Goal: Transaction & Acquisition: Purchase product/service

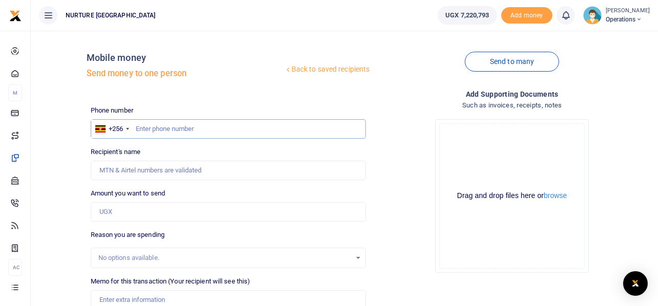
click at [206, 132] on input "text" at bounding box center [229, 128] width 276 height 19
type input "703348831"
click at [156, 217] on input "Amount you want to send" at bounding box center [229, 211] width 276 height 19
type input "20"
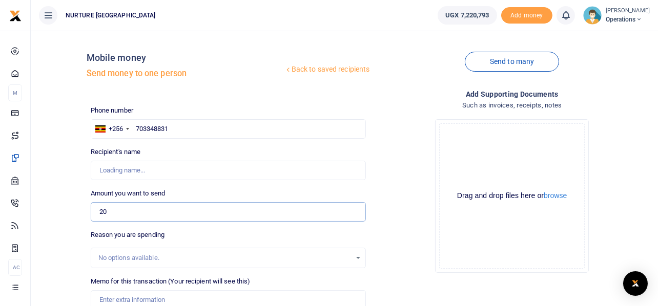
type input "[PERSON_NAME]"
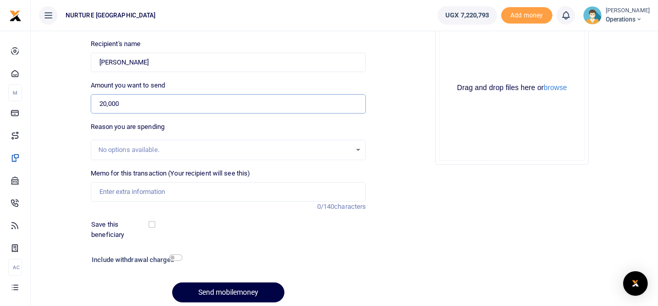
type input "20,000"
click at [138, 188] on input "Memo for this transaction (Your recipient will see this)" at bounding box center [229, 191] width 276 height 19
type input "Electricity for [PERSON_NAME] house"
click at [177, 260] on input "checkbox" at bounding box center [175, 258] width 13 height 7
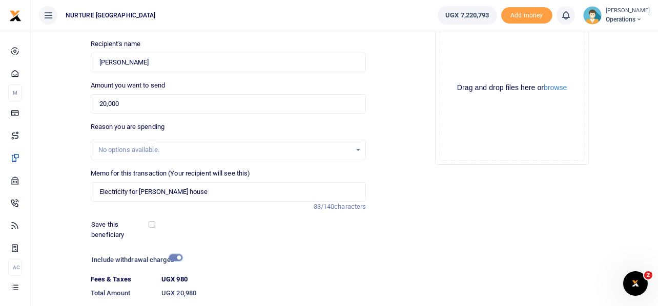
click at [177, 259] on input "checkbox" at bounding box center [175, 258] width 13 height 7
checkbox input "false"
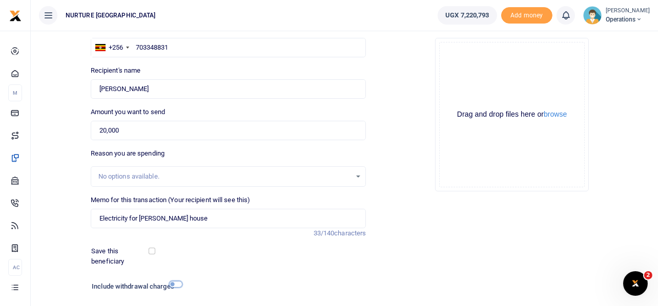
scroll to position [147, 0]
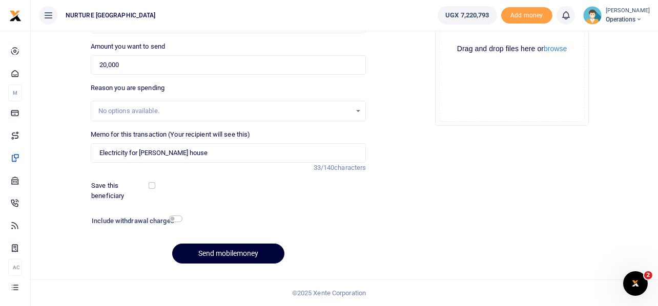
click at [220, 251] on button "Send mobilemoney" at bounding box center [228, 254] width 112 height 20
